Goal: Transaction & Acquisition: Purchase product/service

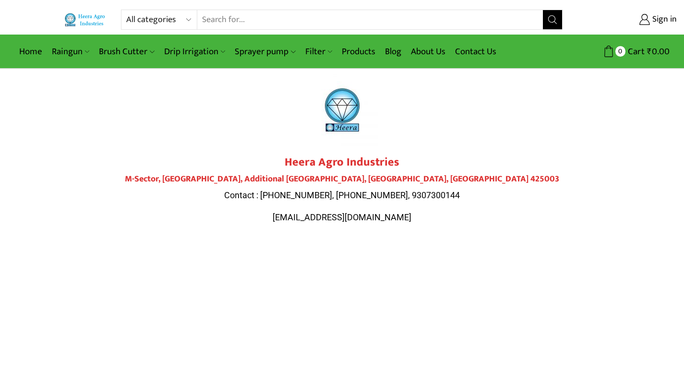
click at [315, 50] on link "Filter" at bounding box center [318, 51] width 36 height 23
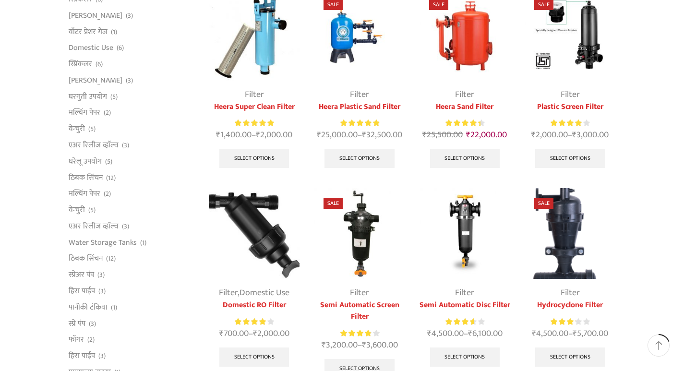
scroll to position [144, 0]
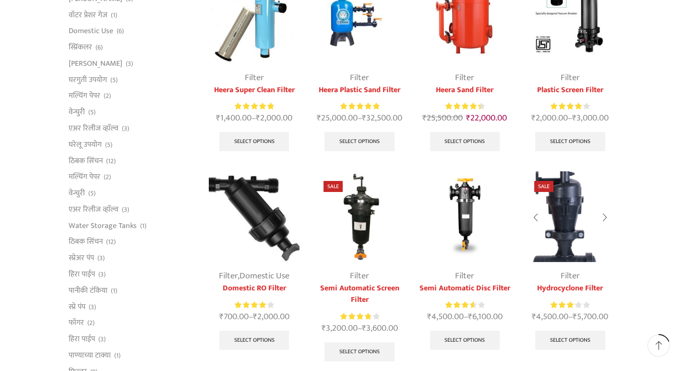
click at [563, 231] on img at bounding box center [570, 216] width 91 height 91
